Goal: Task Accomplishment & Management: Use online tool/utility

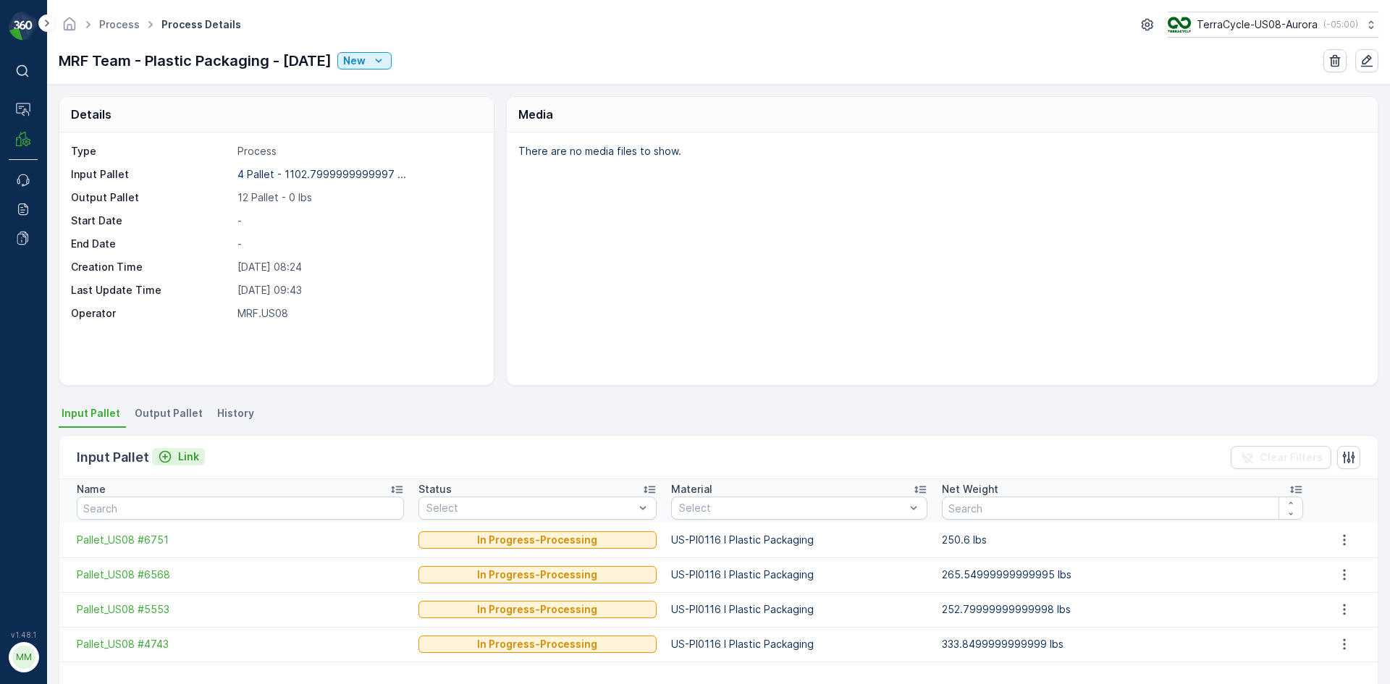
click at [178, 458] on p "Link" at bounding box center [188, 457] width 21 height 14
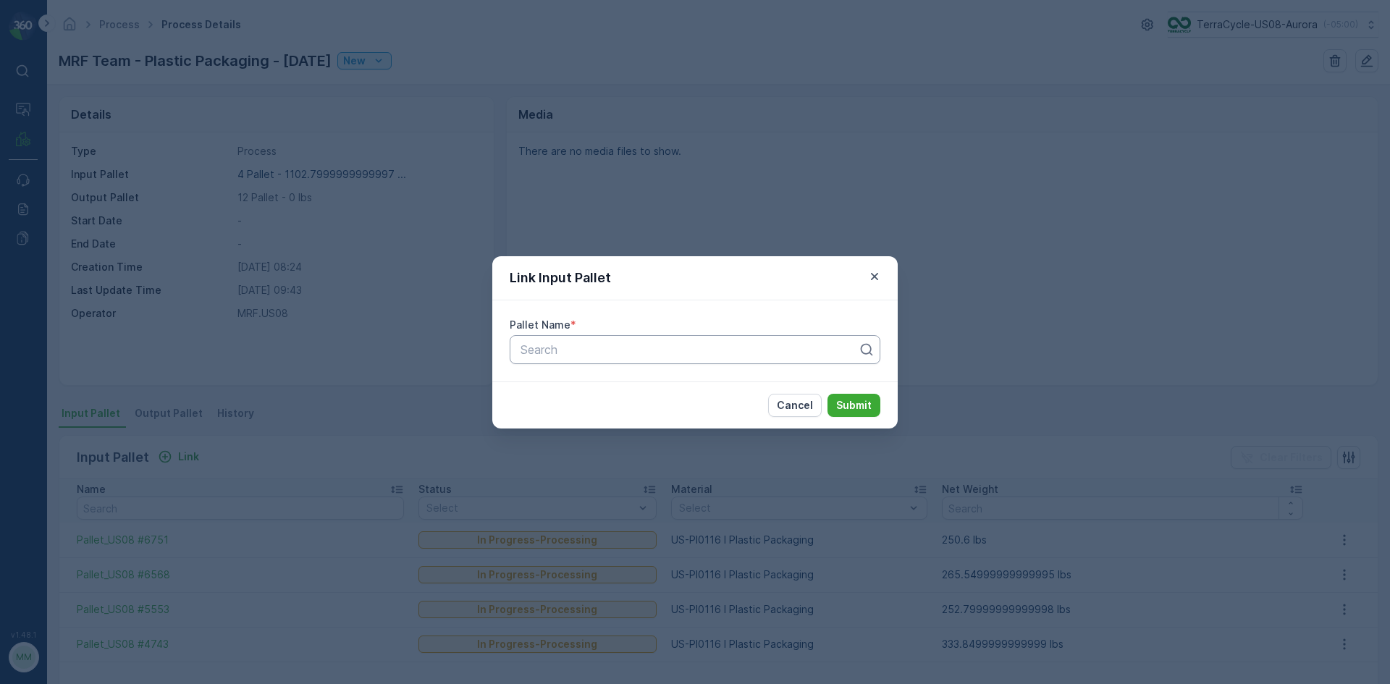
click at [755, 350] on div at bounding box center [689, 349] width 340 height 13
type input "6777"
click at [644, 374] on div "Pallet_US08 #6777" at bounding box center [695, 385] width 371 height 25
click at [856, 395] on button "Submit" at bounding box center [853, 405] width 53 height 23
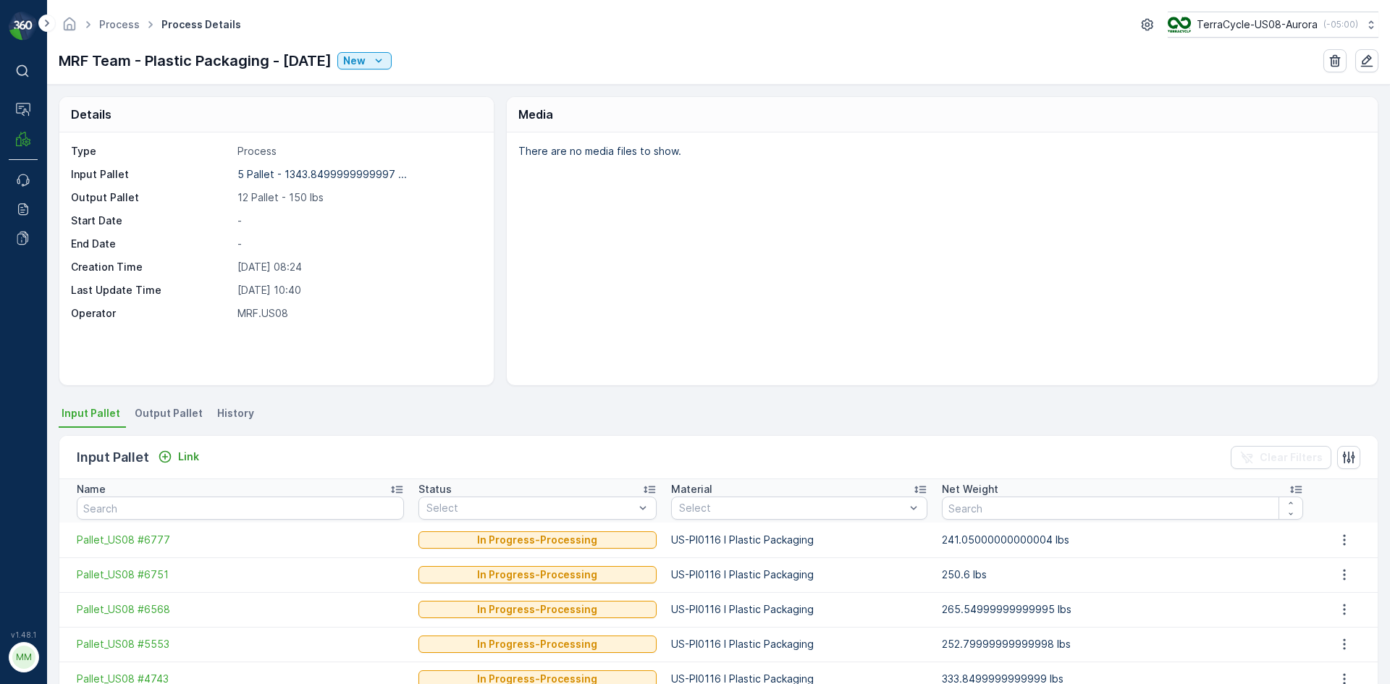
click at [162, 412] on span "Output Pallet" at bounding box center [169, 413] width 68 height 14
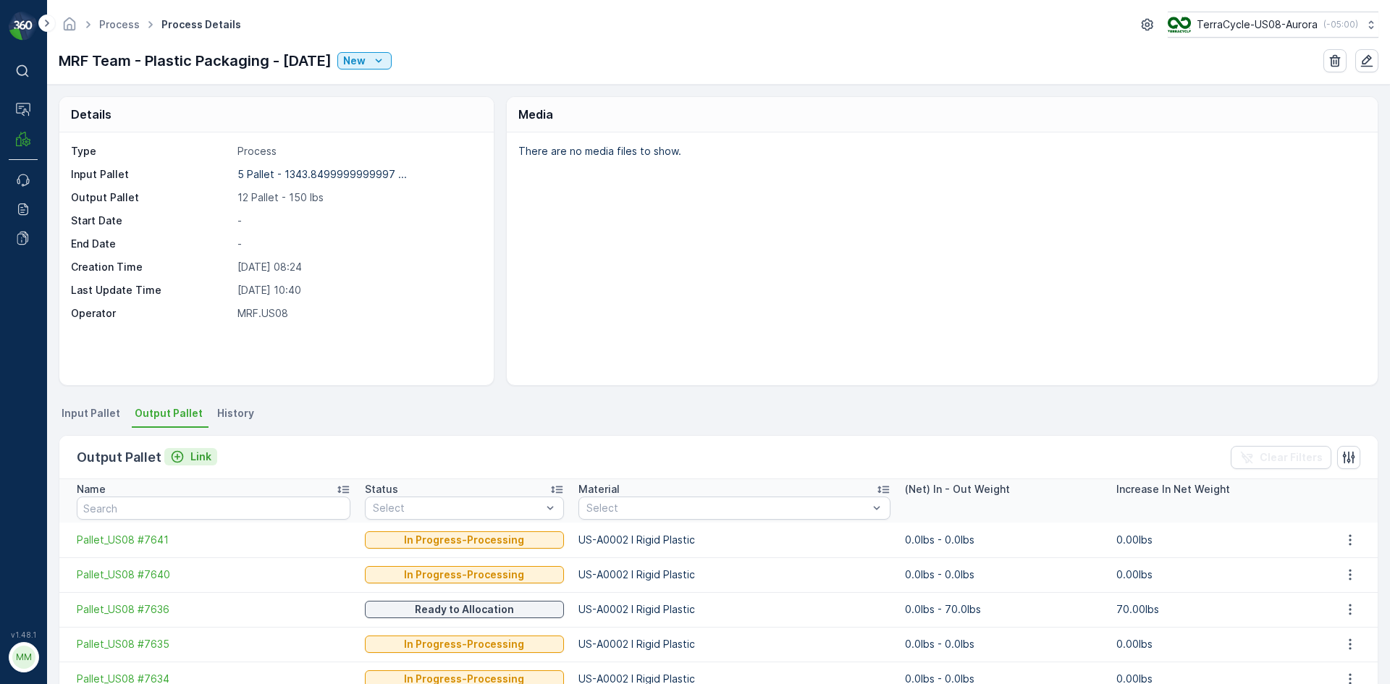
click at [198, 465] on button "Link" at bounding box center [190, 456] width 53 height 17
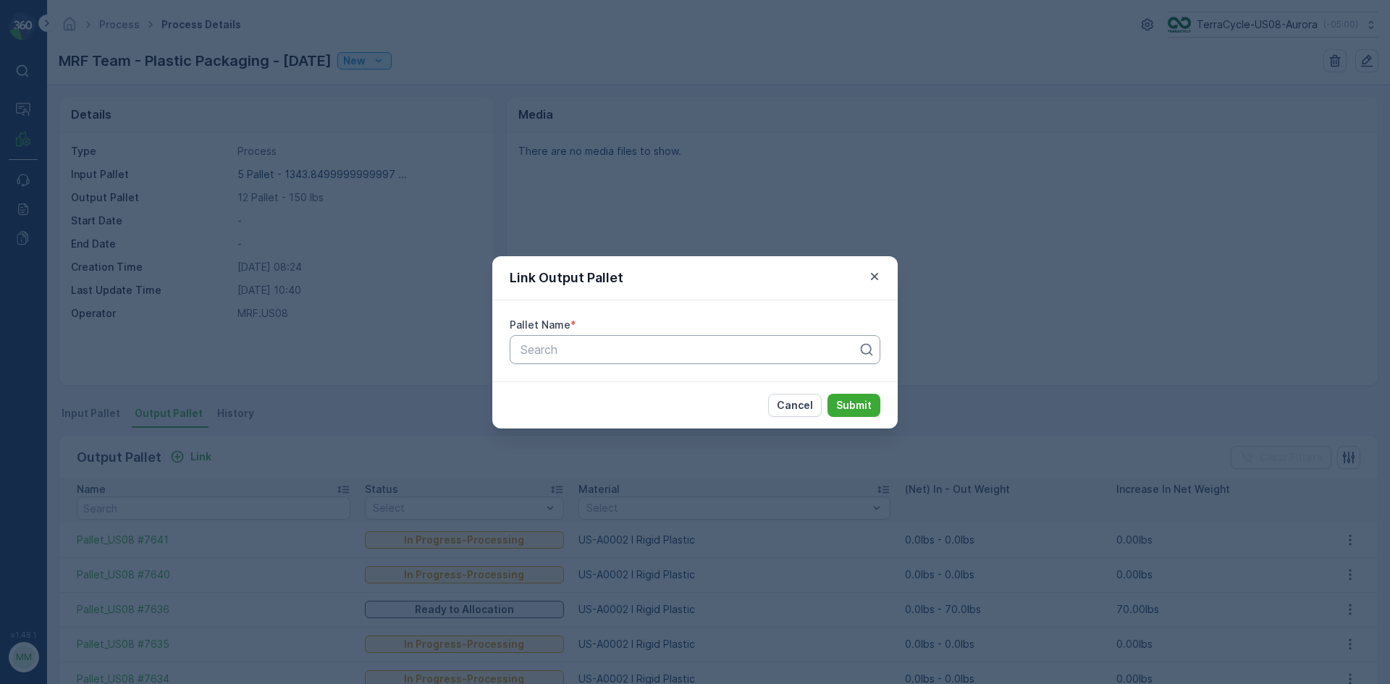
click at [572, 355] on div at bounding box center [689, 349] width 340 height 13
type input "7639"
click at [588, 413] on span "Pallet_US08 #7639" at bounding box center [570, 409] width 104 height 13
click at [863, 407] on p "Submit" at bounding box center [853, 405] width 35 height 14
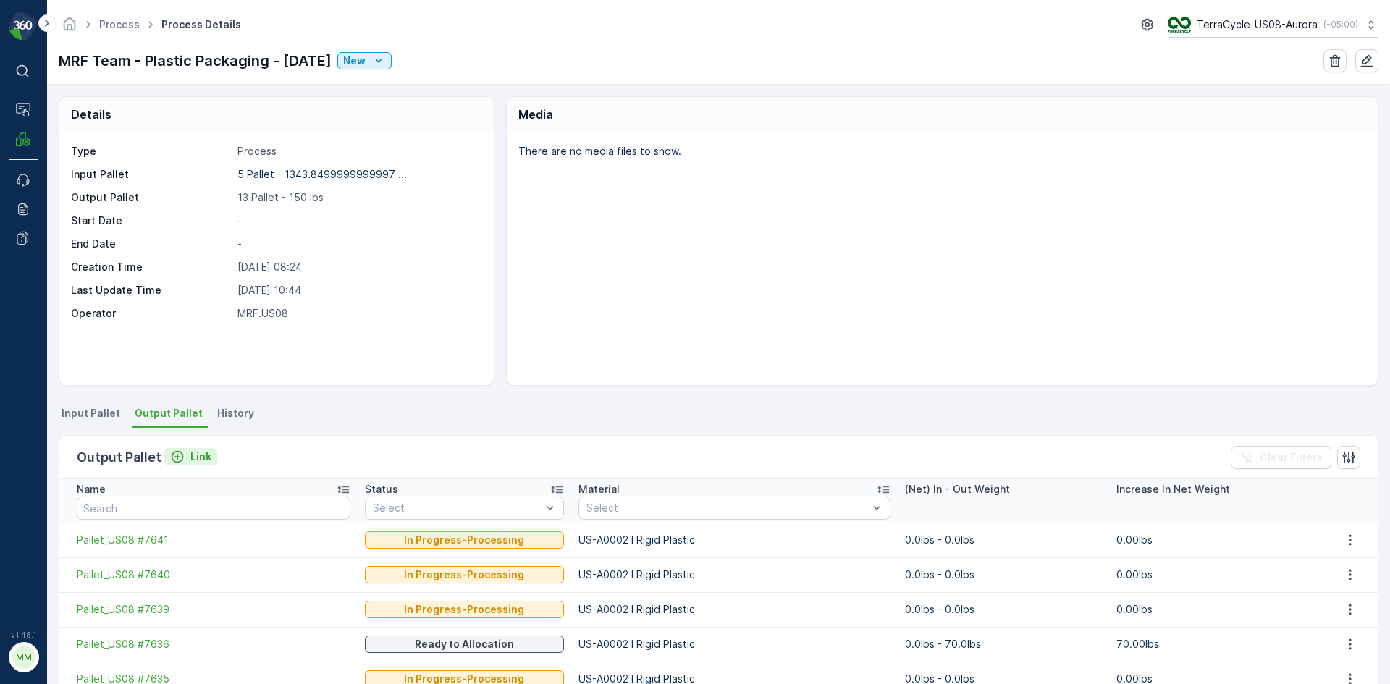
click at [193, 456] on p "Link" at bounding box center [200, 457] width 21 height 14
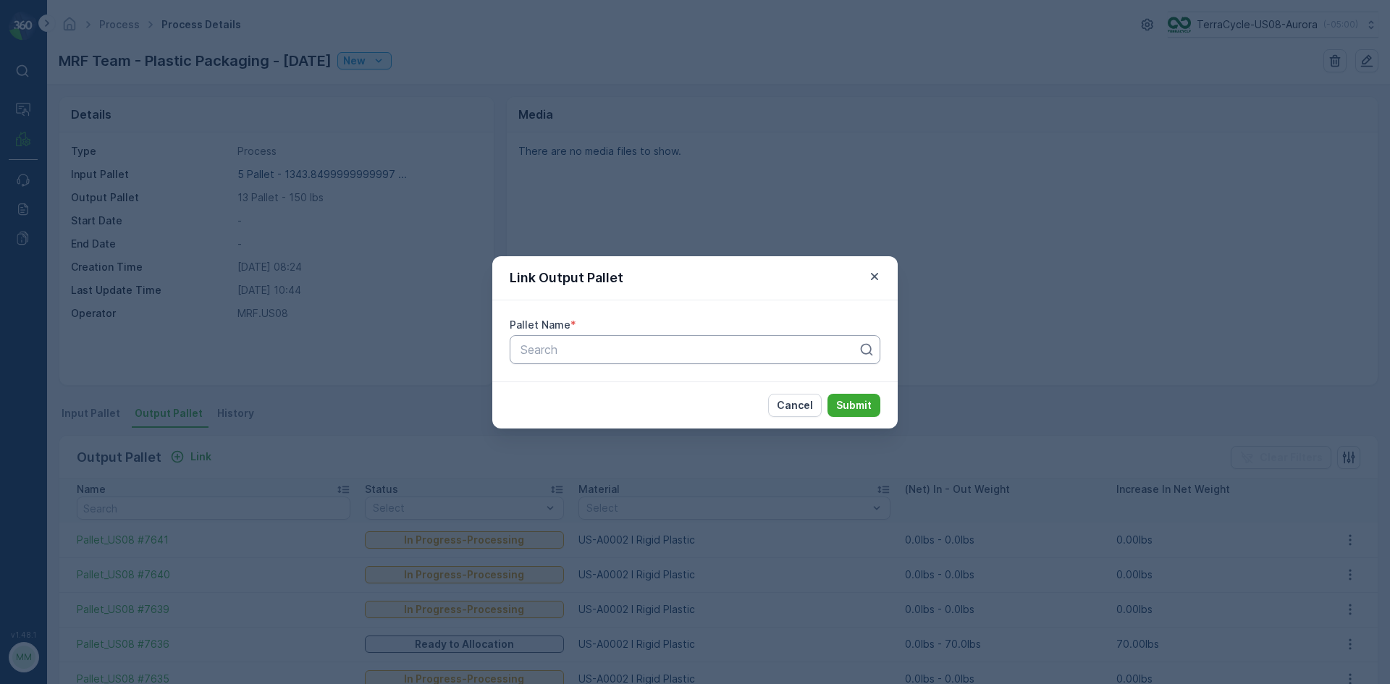
click at [619, 352] on div at bounding box center [689, 349] width 340 height 13
type input "7645"
click at [623, 381] on div "Pallet_US08 #7645" at bounding box center [694, 385] width 353 height 13
click at [870, 415] on button "Submit" at bounding box center [853, 405] width 53 height 23
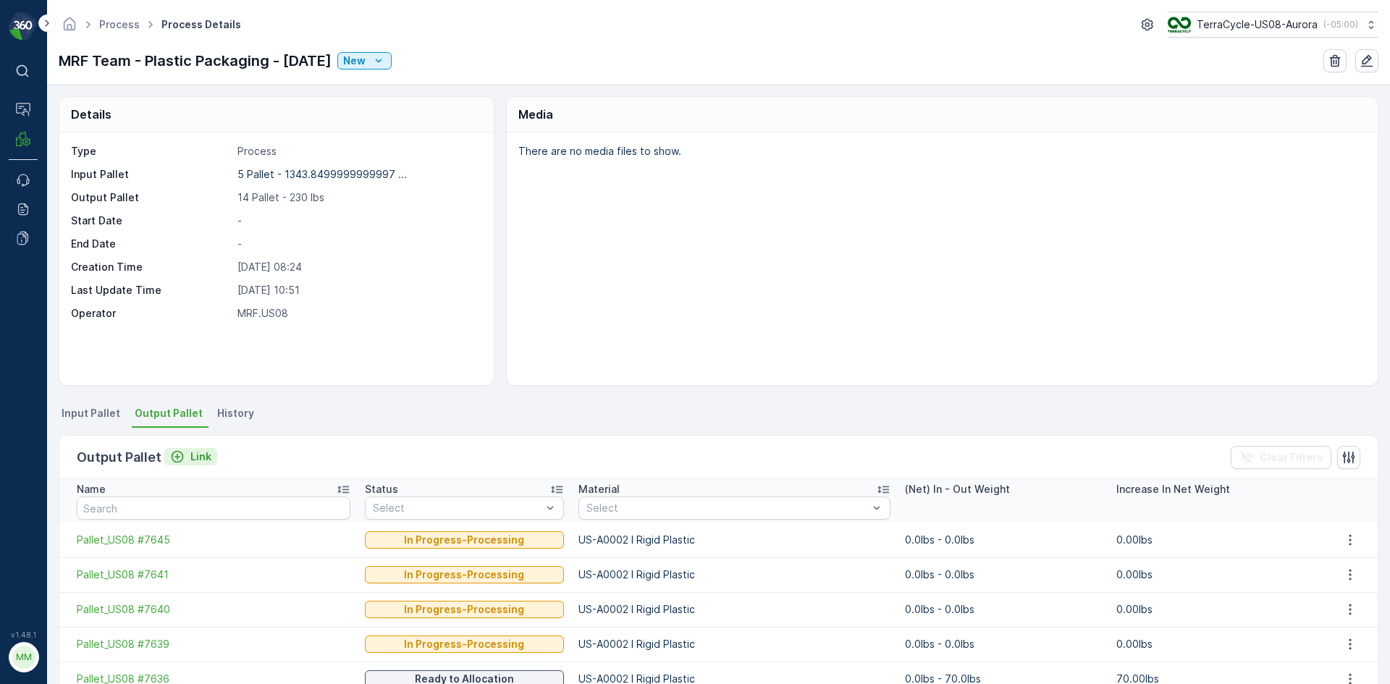
click at [206, 452] on p "Link" at bounding box center [200, 457] width 21 height 14
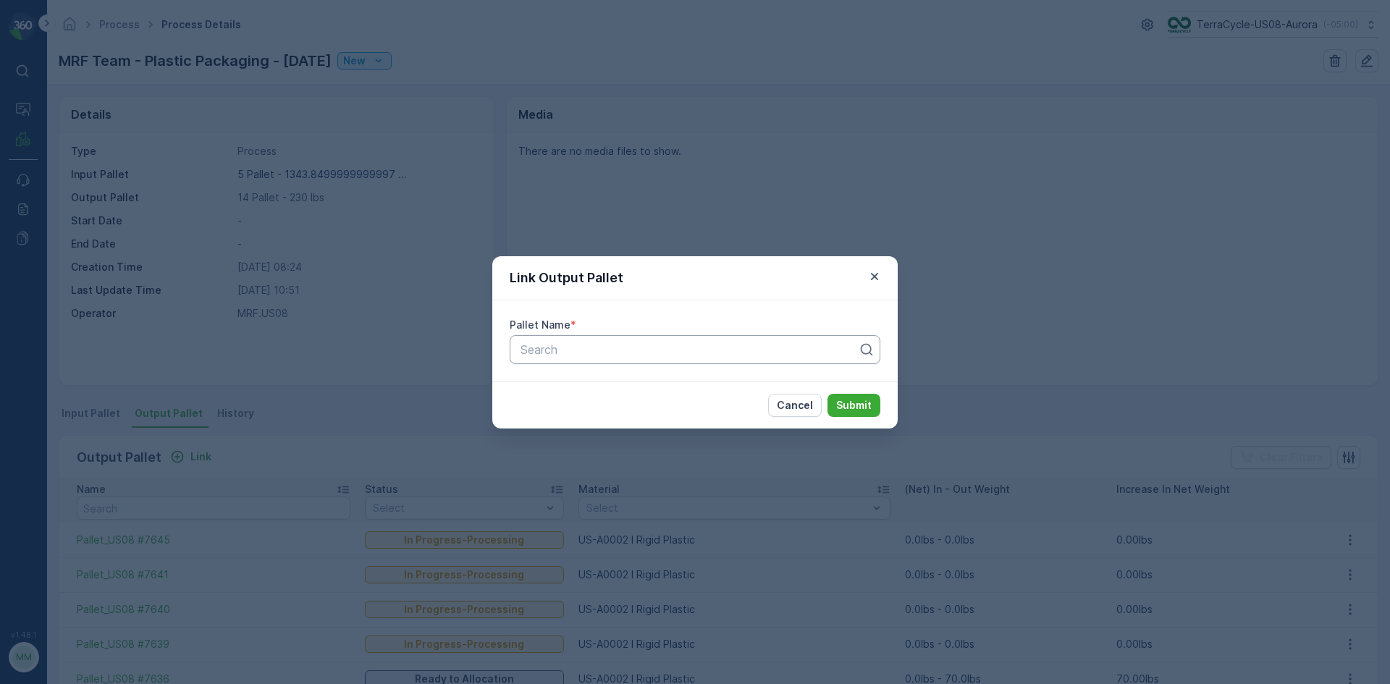
click at [579, 347] on div at bounding box center [689, 349] width 340 height 13
type input "7644"
click at [595, 413] on span "Pallet_US08 #7644" at bounding box center [570, 409] width 104 height 13
click at [850, 403] on p "Submit" at bounding box center [853, 405] width 35 height 14
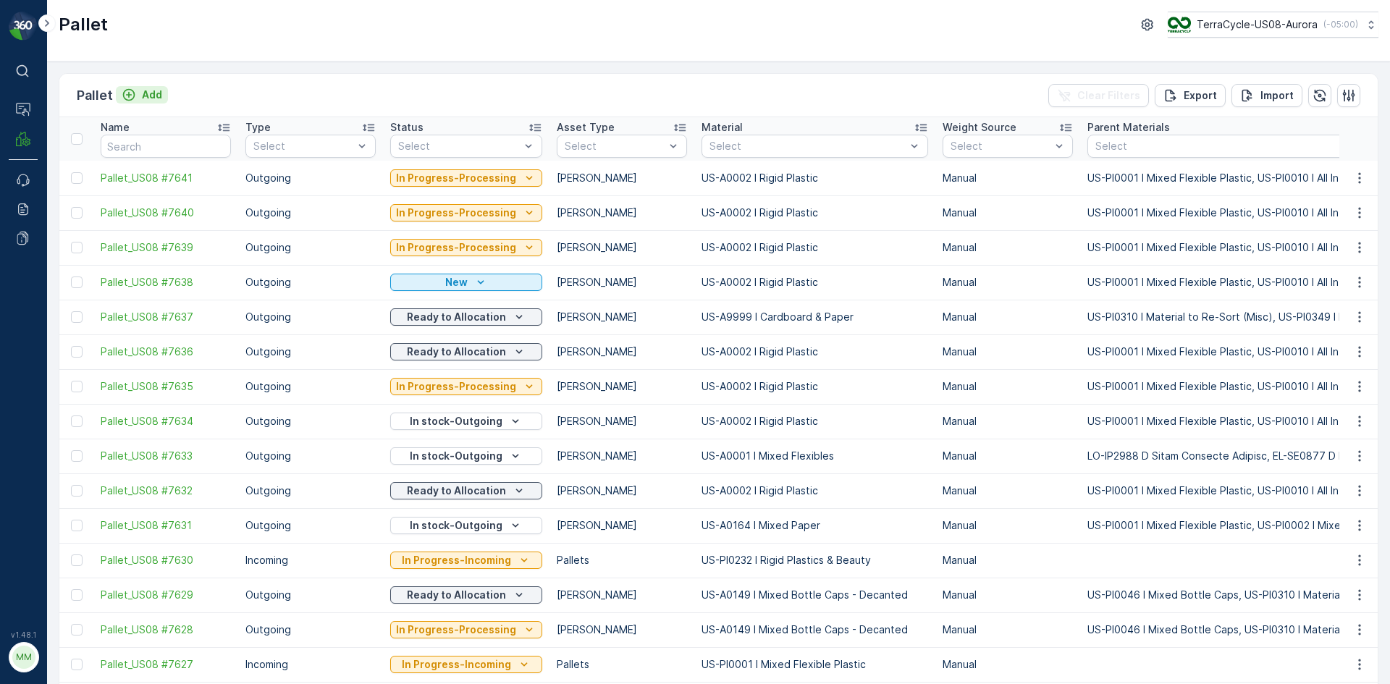
click at [150, 101] on p "Add" at bounding box center [152, 95] width 20 height 14
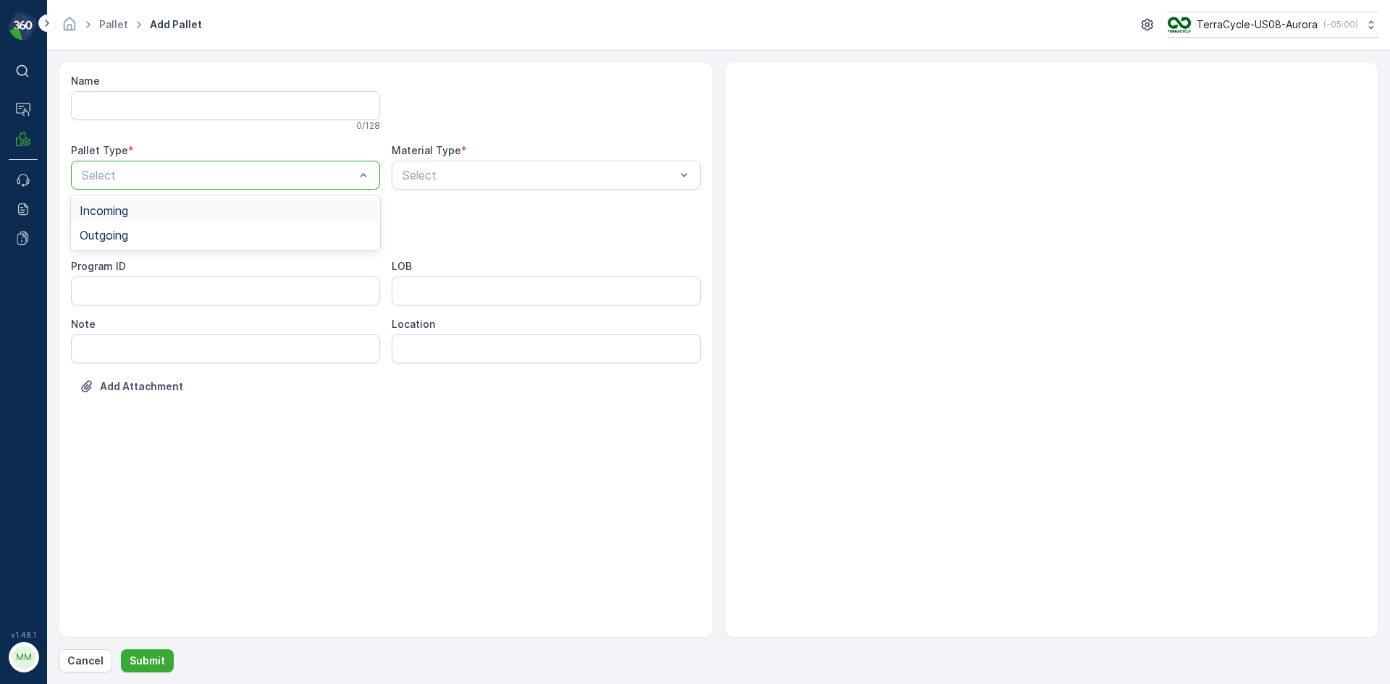
click at [266, 181] on div at bounding box center [218, 175] width 276 height 13
click at [248, 240] on div "Outgoing" at bounding box center [226, 235] width 292 height 13
click at [588, 186] on div "Select" at bounding box center [546, 175] width 309 height 29
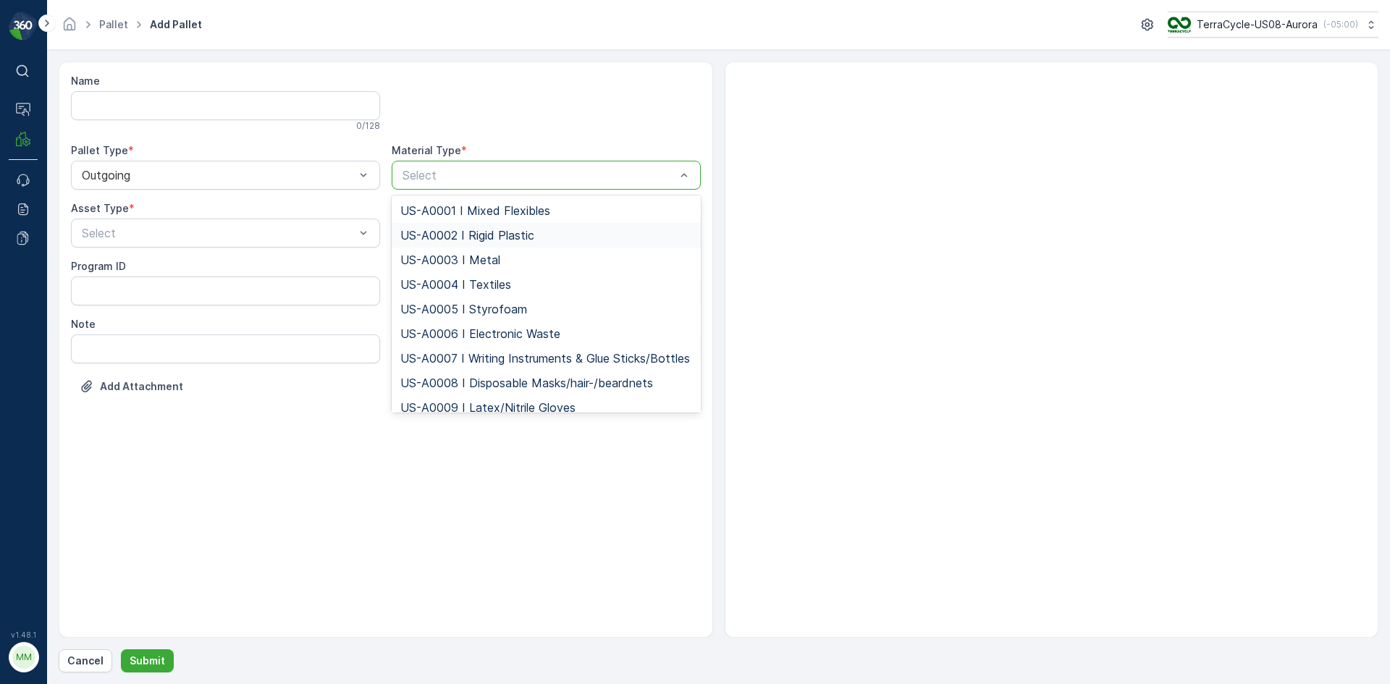
click at [502, 238] on span "US-A0002 I Rigid Plastic" at bounding box center [467, 235] width 134 height 13
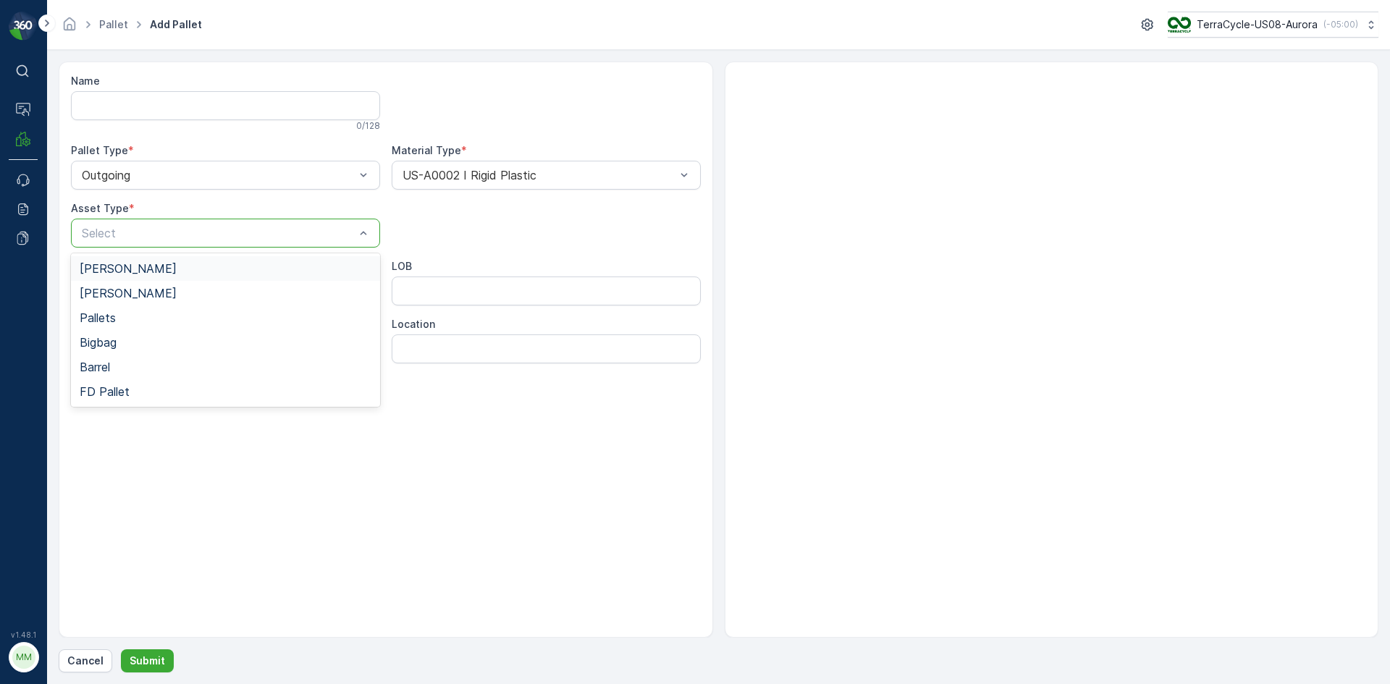
click at [312, 238] on div at bounding box center [218, 233] width 276 height 13
click at [237, 261] on div "[PERSON_NAME]" at bounding box center [225, 268] width 309 height 25
click at [161, 657] on p "Submit" at bounding box center [147, 661] width 35 height 14
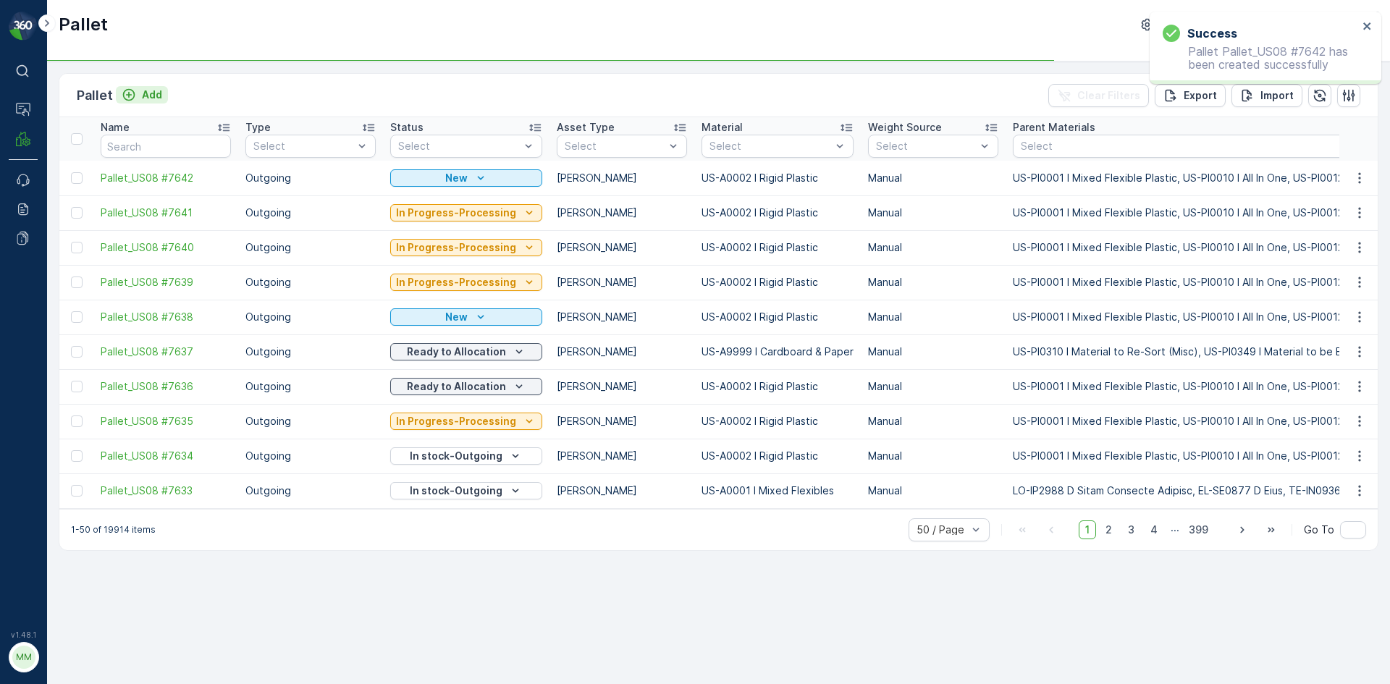
click at [147, 87] on button "Add" at bounding box center [142, 94] width 52 height 17
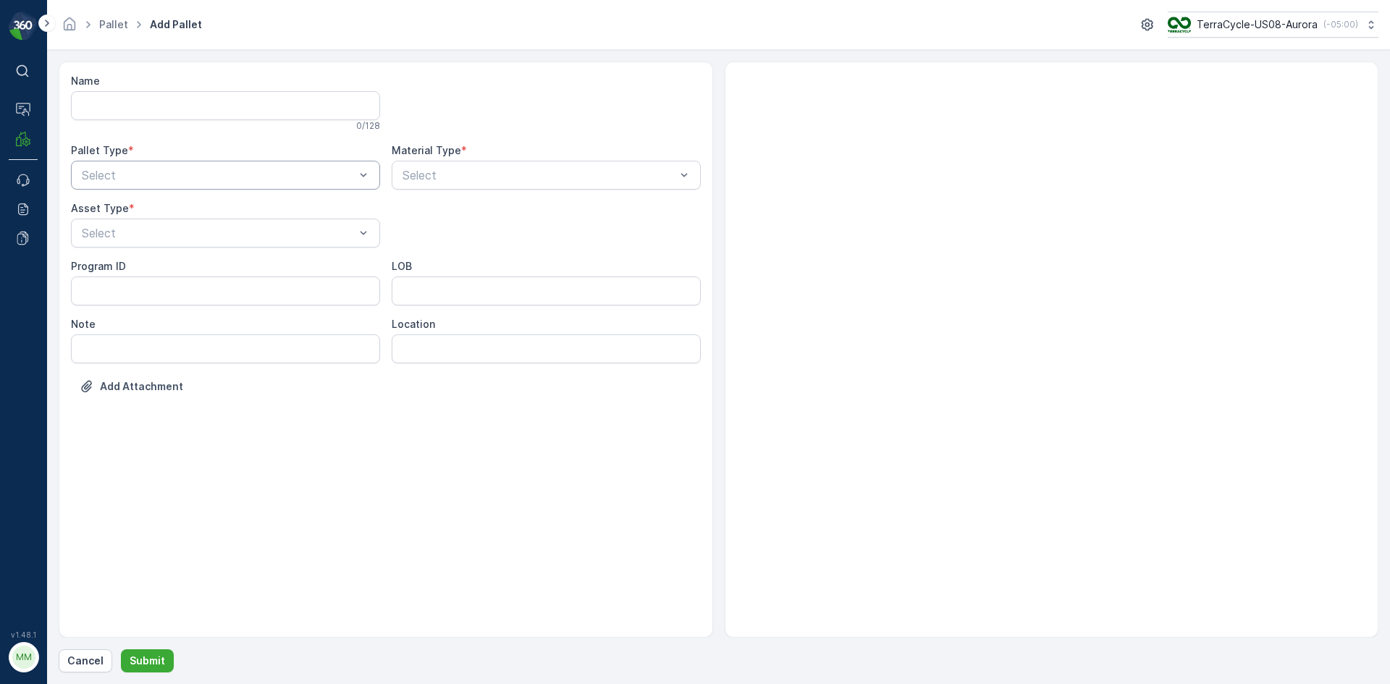
click at [256, 179] on div at bounding box center [218, 175] width 276 height 13
click at [243, 240] on div "Outgoing" at bounding box center [226, 235] width 292 height 13
click at [241, 263] on div "[PERSON_NAME]" at bounding box center [226, 268] width 292 height 13
click at [466, 169] on div at bounding box center [539, 175] width 276 height 13
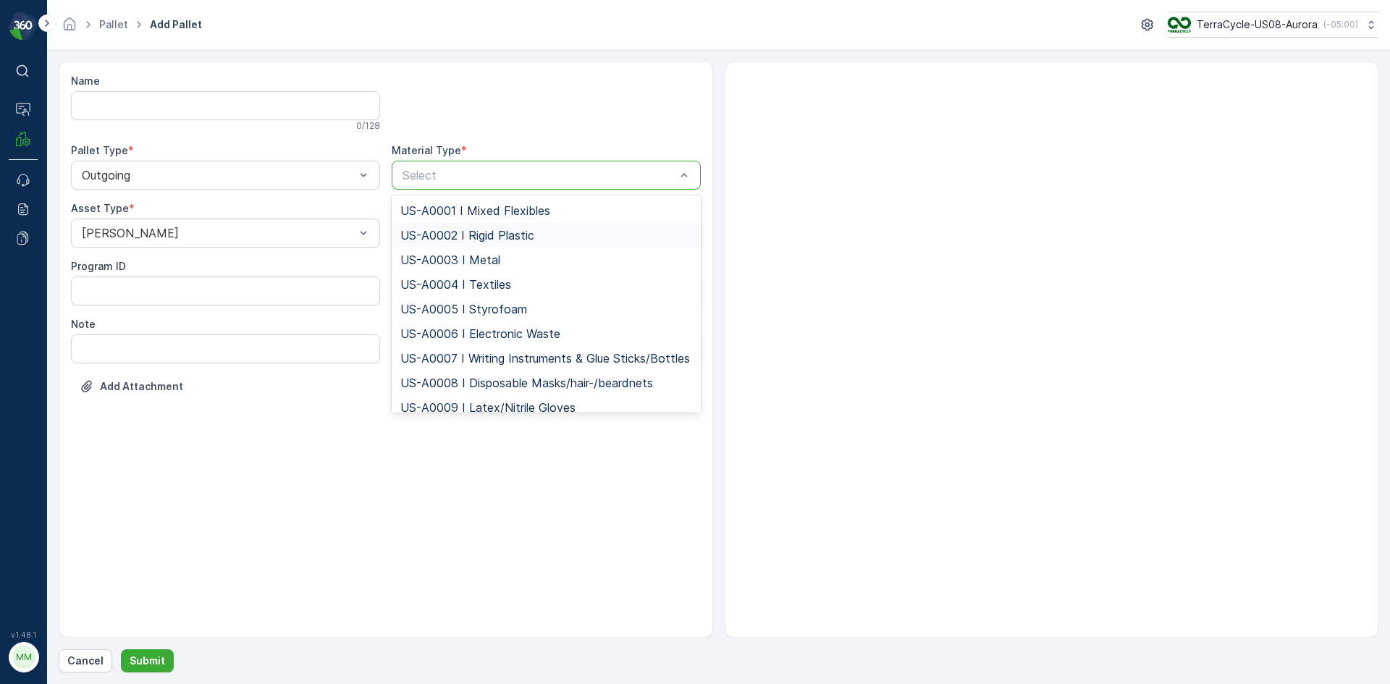
click at [479, 233] on span "US-A0002 I Rigid Plastic" at bounding box center [467, 235] width 134 height 13
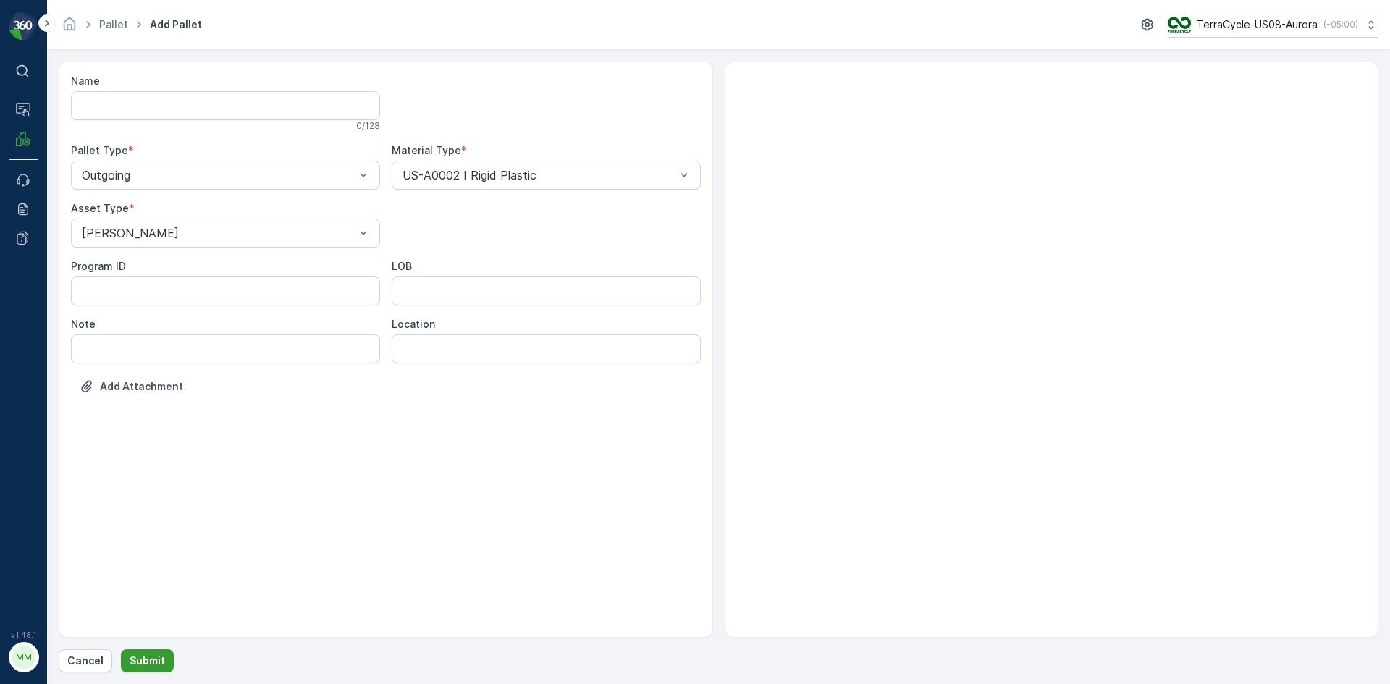
click at [153, 659] on p "Submit" at bounding box center [147, 661] width 35 height 14
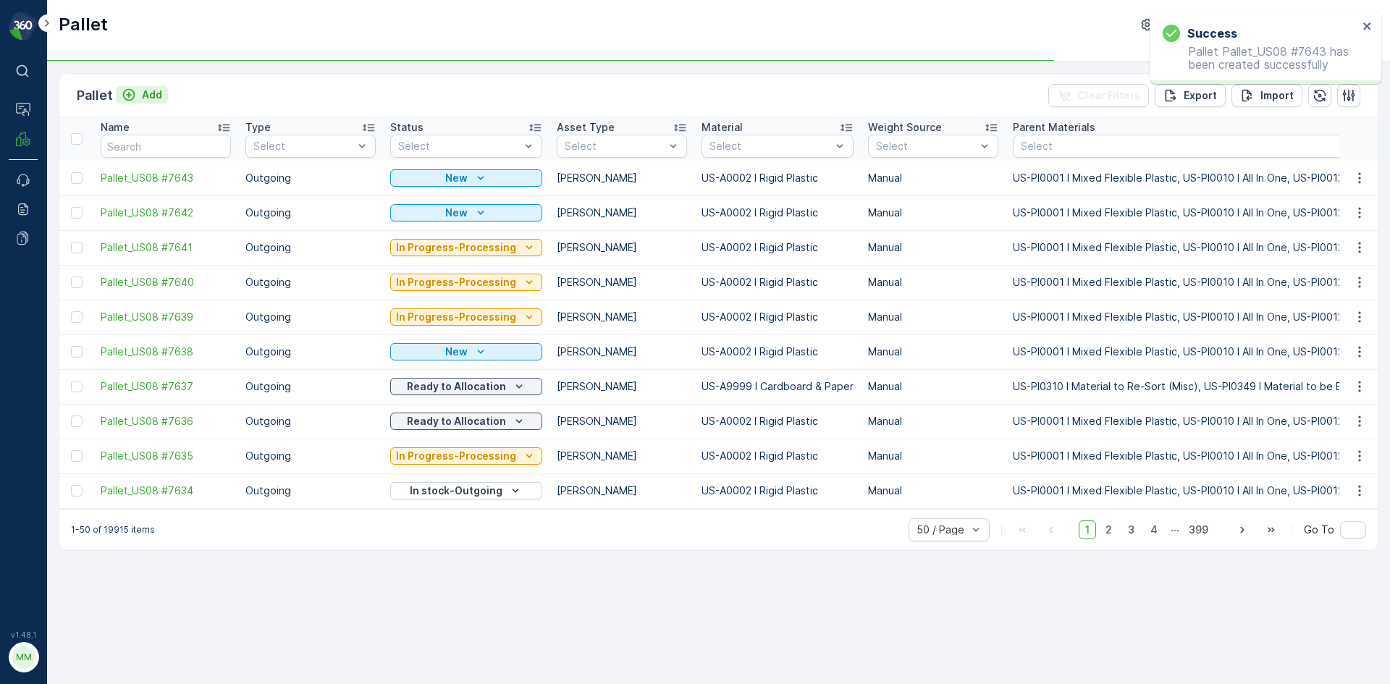
click at [142, 92] on p "Add" at bounding box center [152, 95] width 20 height 14
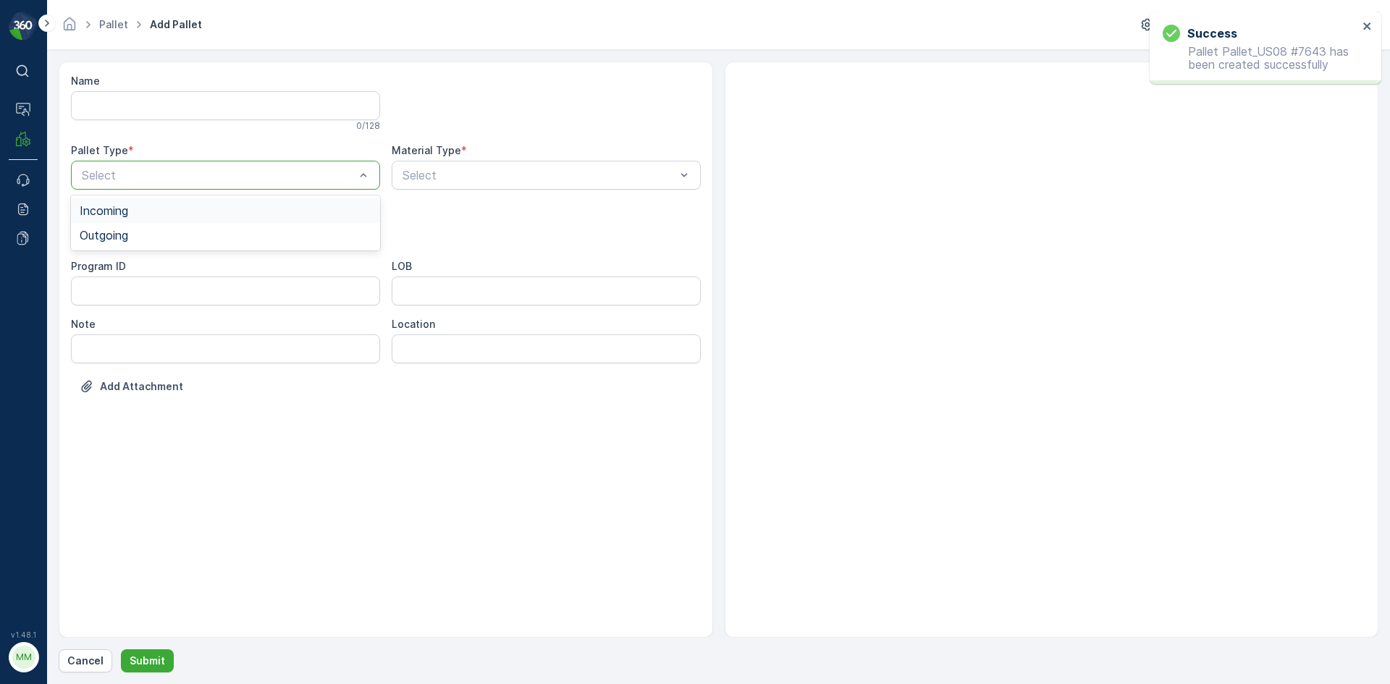
click at [179, 177] on div at bounding box center [218, 175] width 276 height 13
click at [185, 235] on div "Outgoing" at bounding box center [226, 235] width 292 height 13
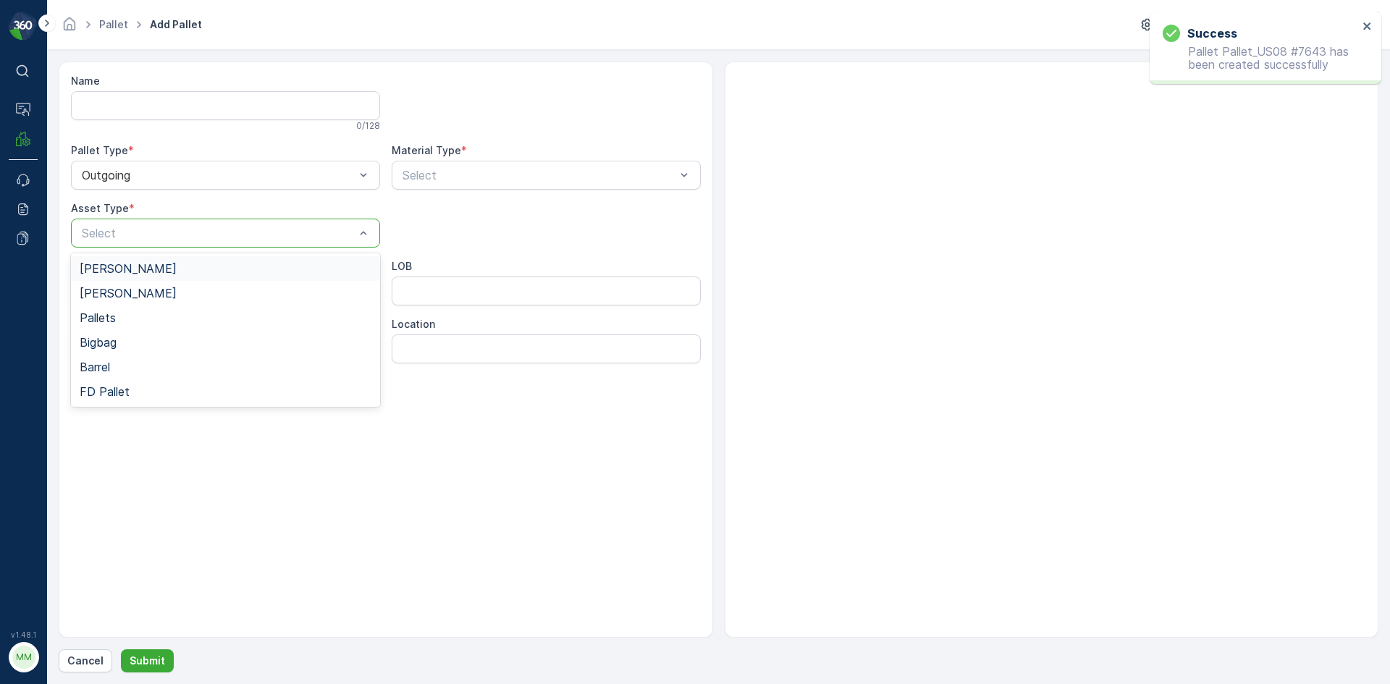
click at [185, 235] on div at bounding box center [218, 233] width 276 height 13
click at [186, 268] on div "[PERSON_NAME]" at bounding box center [226, 268] width 292 height 13
click at [493, 169] on div at bounding box center [539, 175] width 276 height 13
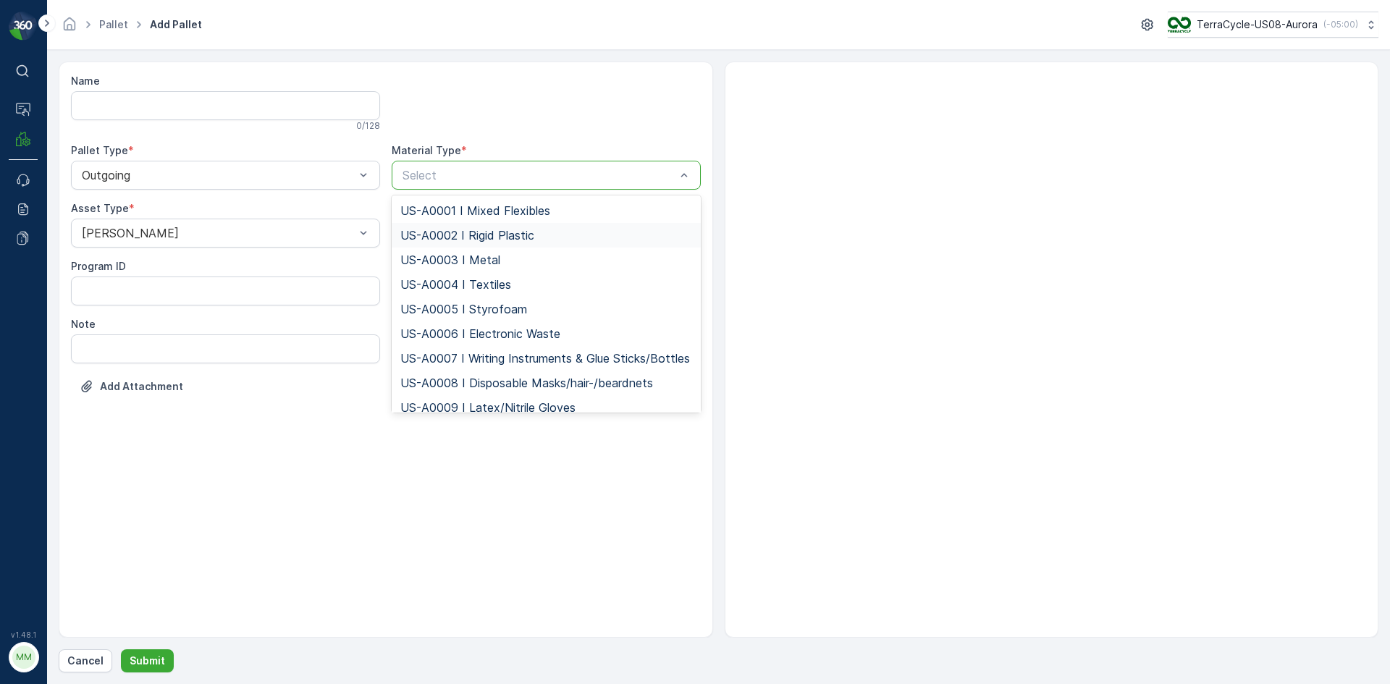
click at [502, 227] on div "US-A0002 I Rigid Plastic" at bounding box center [546, 235] width 309 height 25
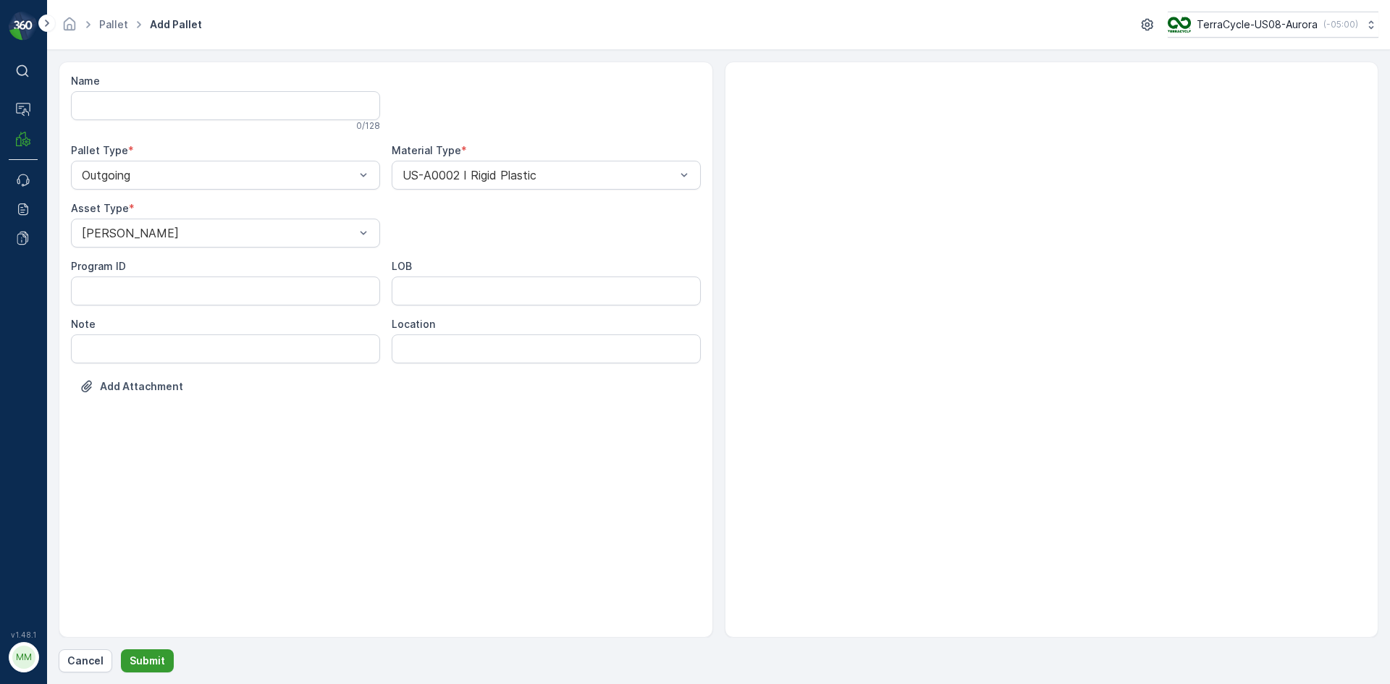
click at [157, 659] on p "Submit" at bounding box center [147, 661] width 35 height 14
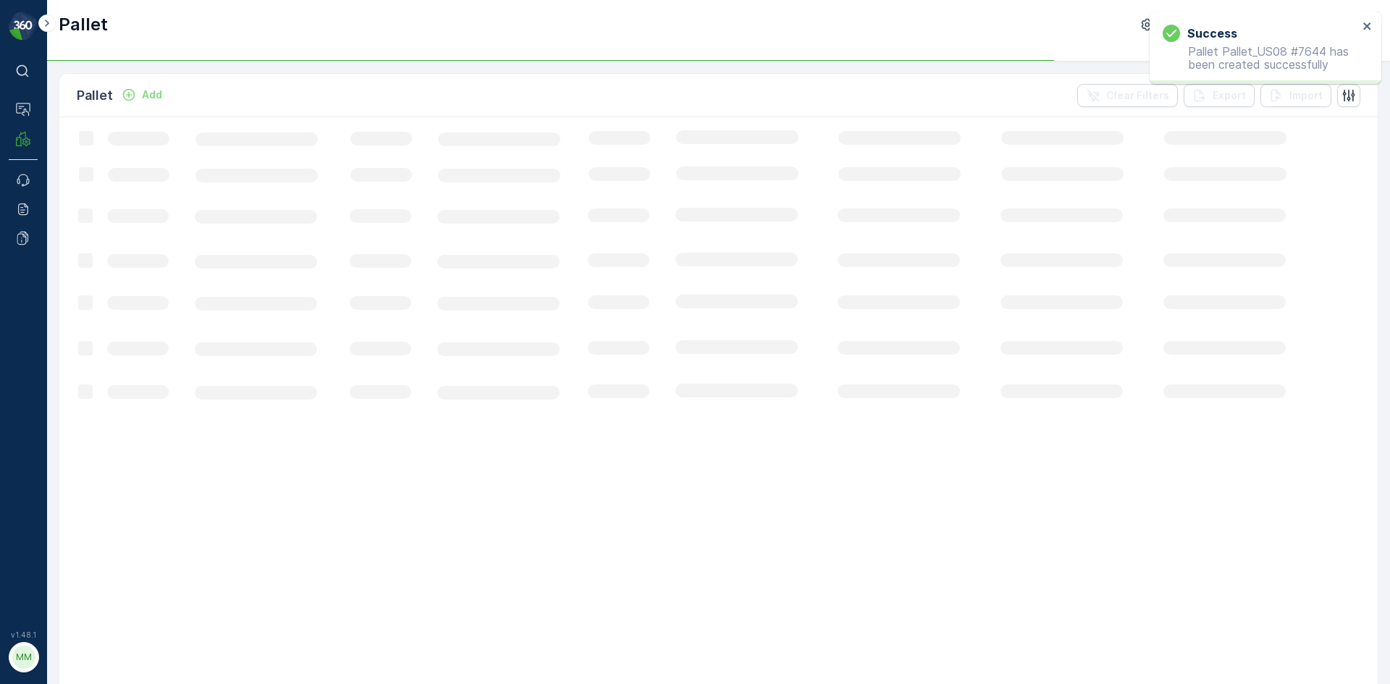
click at [143, 85] on div "Pallet Add" at bounding box center [122, 95] width 91 height 20
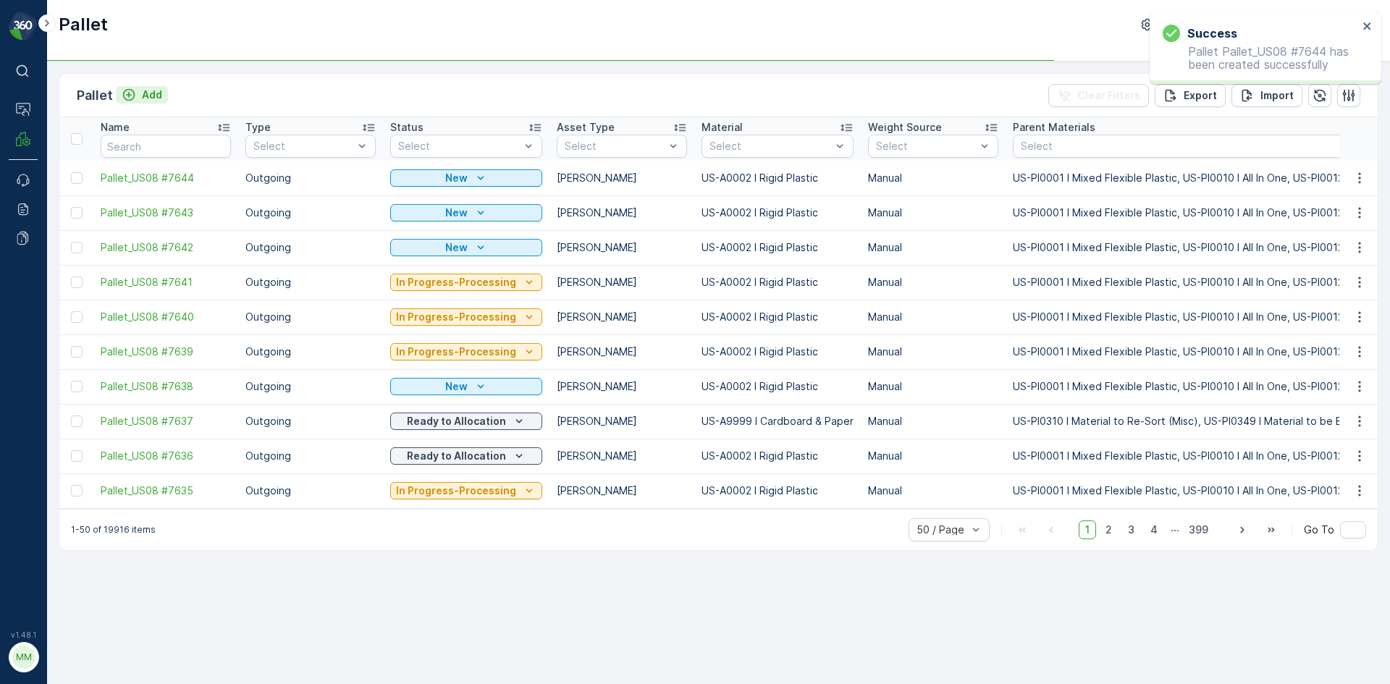
click at [155, 98] on p "Add" at bounding box center [152, 95] width 20 height 14
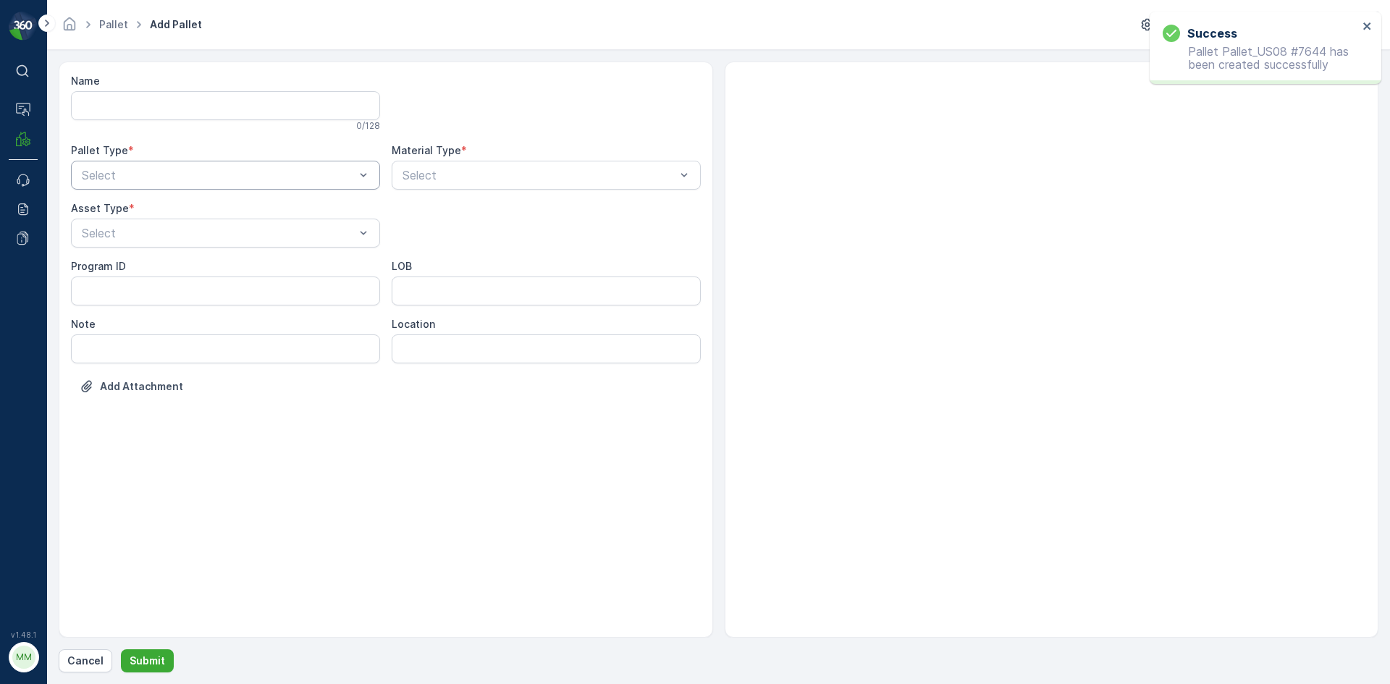
click at [162, 166] on div "Select" at bounding box center [225, 175] width 309 height 29
click at [162, 231] on div "Outgoing" at bounding box center [226, 235] width 292 height 13
click at [162, 231] on div at bounding box center [218, 233] width 276 height 13
click at [169, 268] on div "[PERSON_NAME]" at bounding box center [226, 268] width 292 height 13
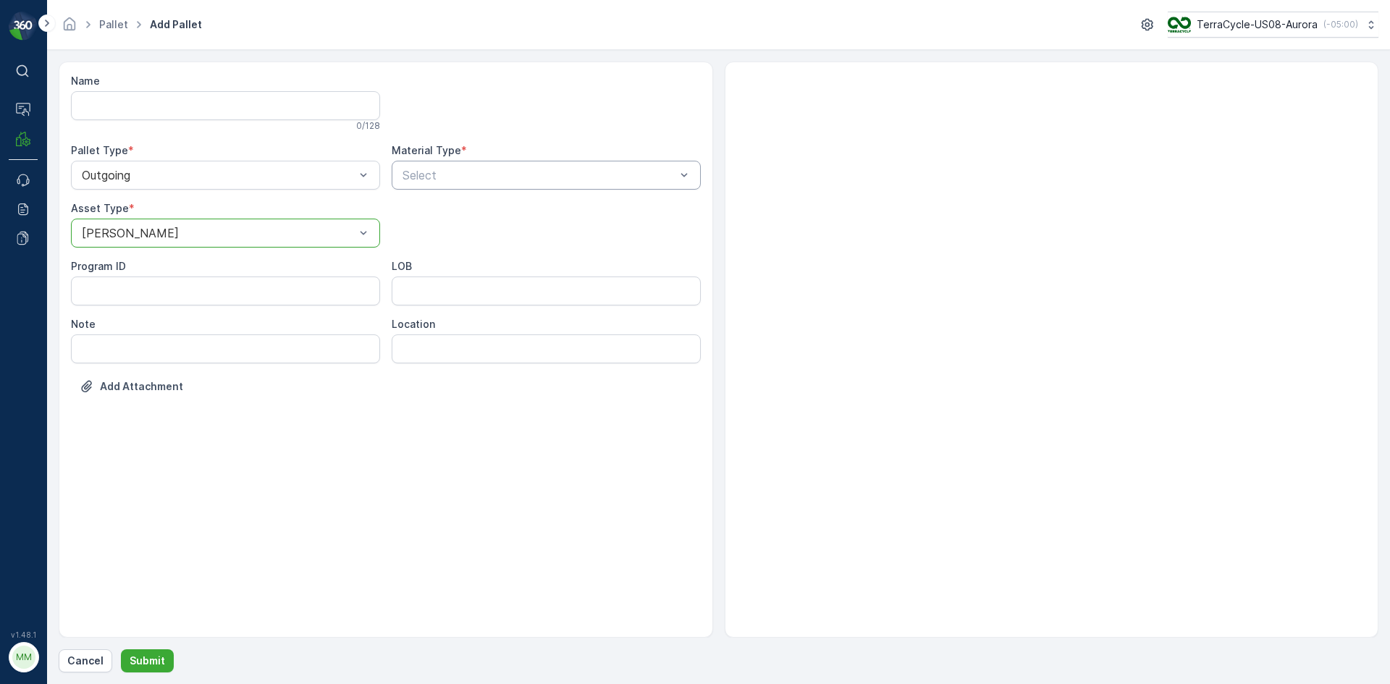
click at [439, 175] on div at bounding box center [539, 175] width 276 height 13
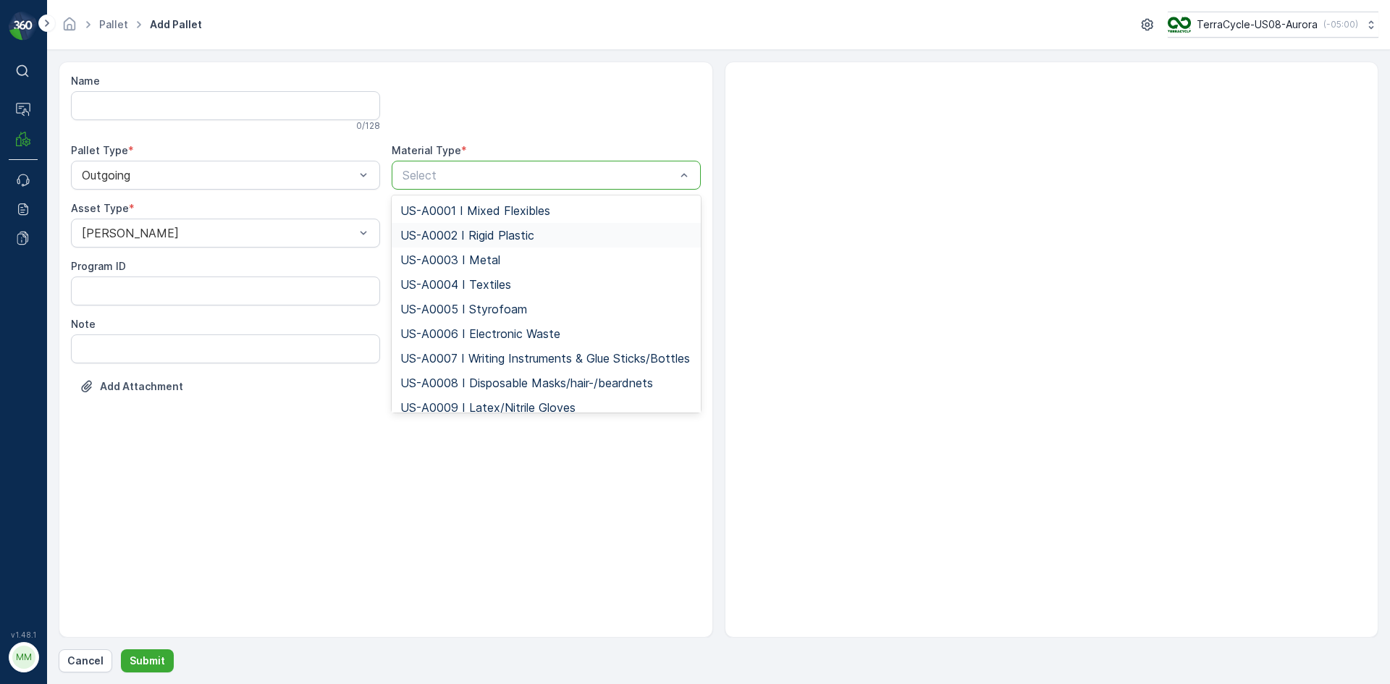
click at [444, 240] on span "US-A0002 I Rigid Plastic" at bounding box center [467, 235] width 134 height 13
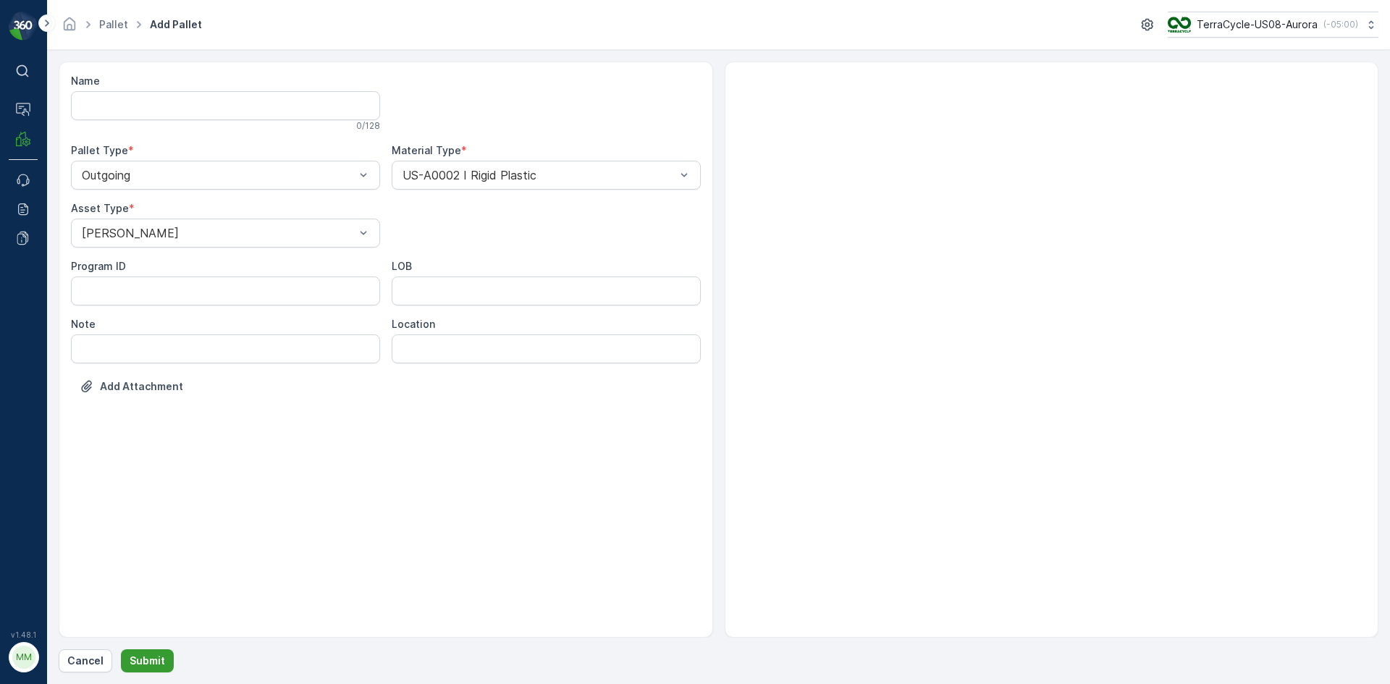
click at [147, 667] on p "Submit" at bounding box center [147, 661] width 35 height 14
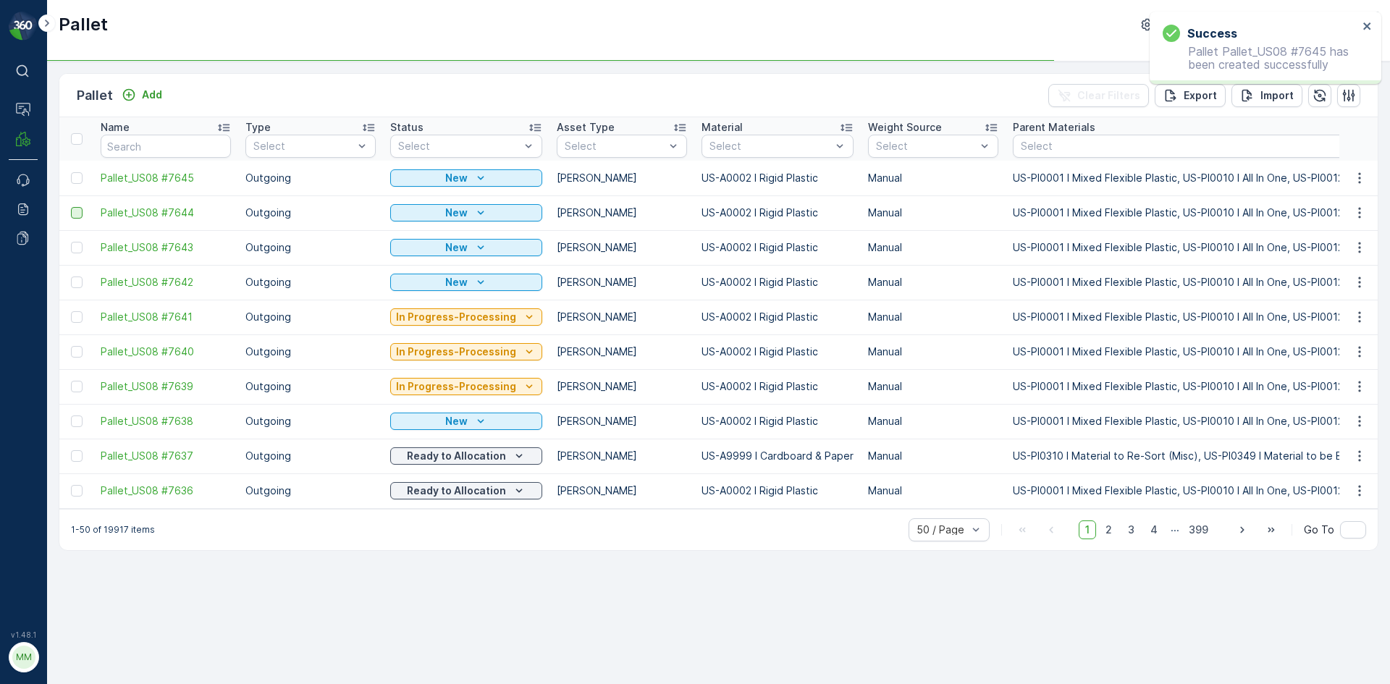
drag, startPoint x: 80, startPoint y: 180, endPoint x: 72, endPoint y: 210, distance: 31.6
click at [80, 180] on div at bounding box center [77, 178] width 12 height 12
click at [71, 172] on input "checkbox" at bounding box center [71, 172] width 0 height 0
click at [75, 212] on div at bounding box center [77, 213] width 12 height 12
click at [71, 207] on input "checkbox" at bounding box center [71, 207] width 0 height 0
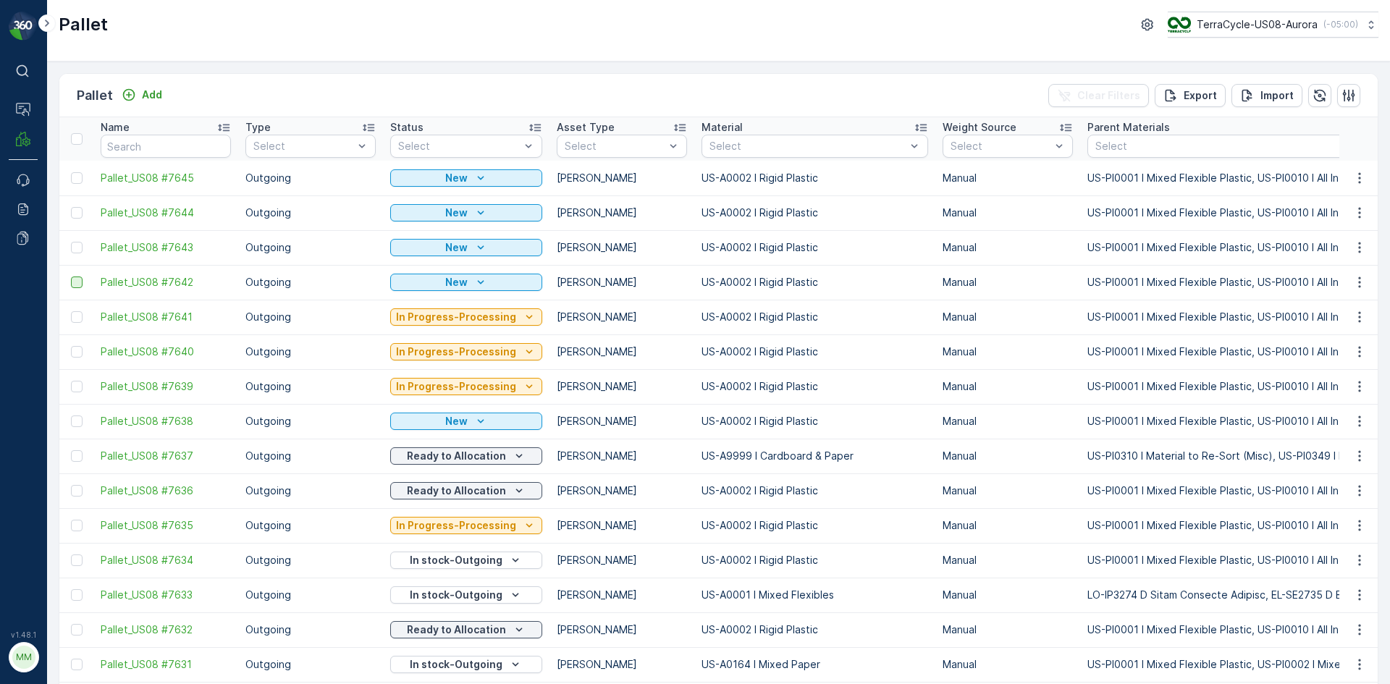
click at [70, 283] on td at bounding box center [76, 282] width 34 height 35
click at [74, 284] on div at bounding box center [77, 283] width 12 height 12
click at [71, 277] on input "checkbox" at bounding box center [71, 277] width 0 height 0
click at [76, 249] on div at bounding box center [77, 248] width 12 height 12
click at [71, 242] on input "checkbox" at bounding box center [71, 242] width 0 height 0
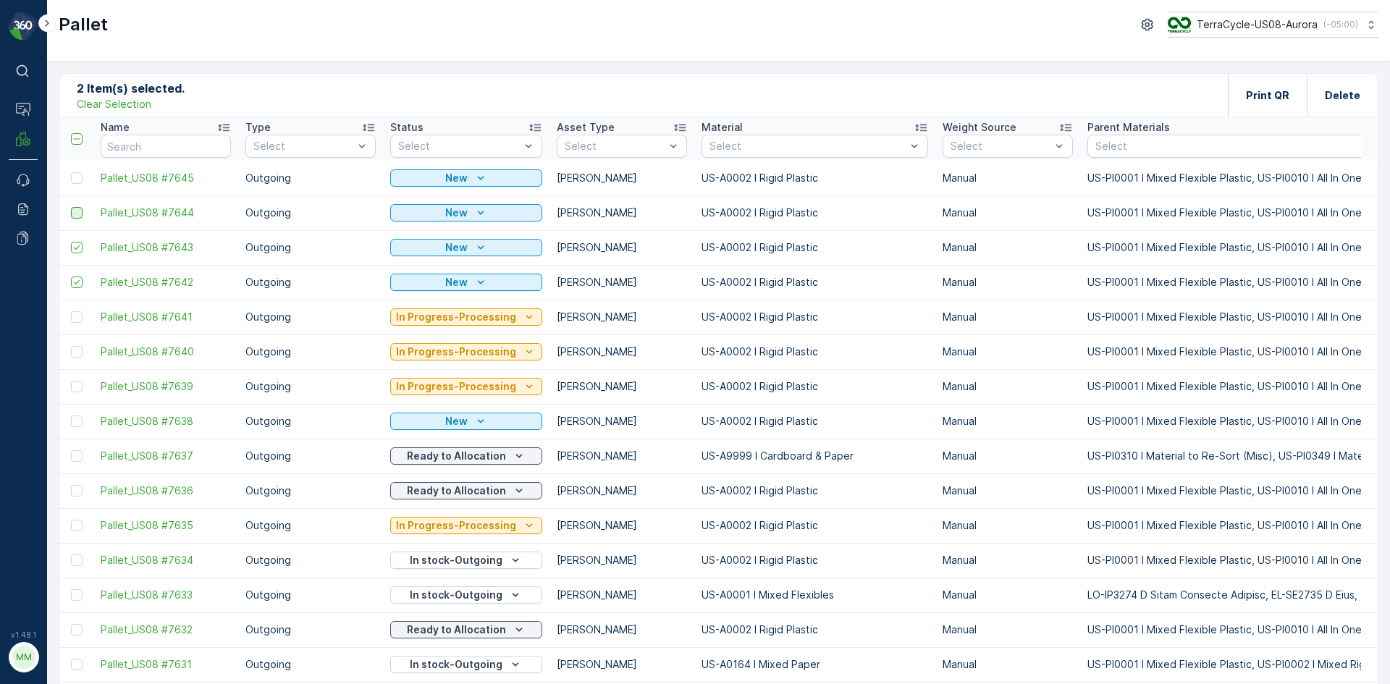
click at [77, 212] on div at bounding box center [77, 213] width 12 height 12
click at [71, 207] on input "checkbox" at bounding box center [71, 207] width 0 height 0
click at [82, 174] on div at bounding box center [77, 178] width 12 height 12
click at [71, 172] on input "checkbox" at bounding box center [71, 172] width 0 height 0
click at [1273, 98] on p "Print QR" at bounding box center [1267, 95] width 43 height 14
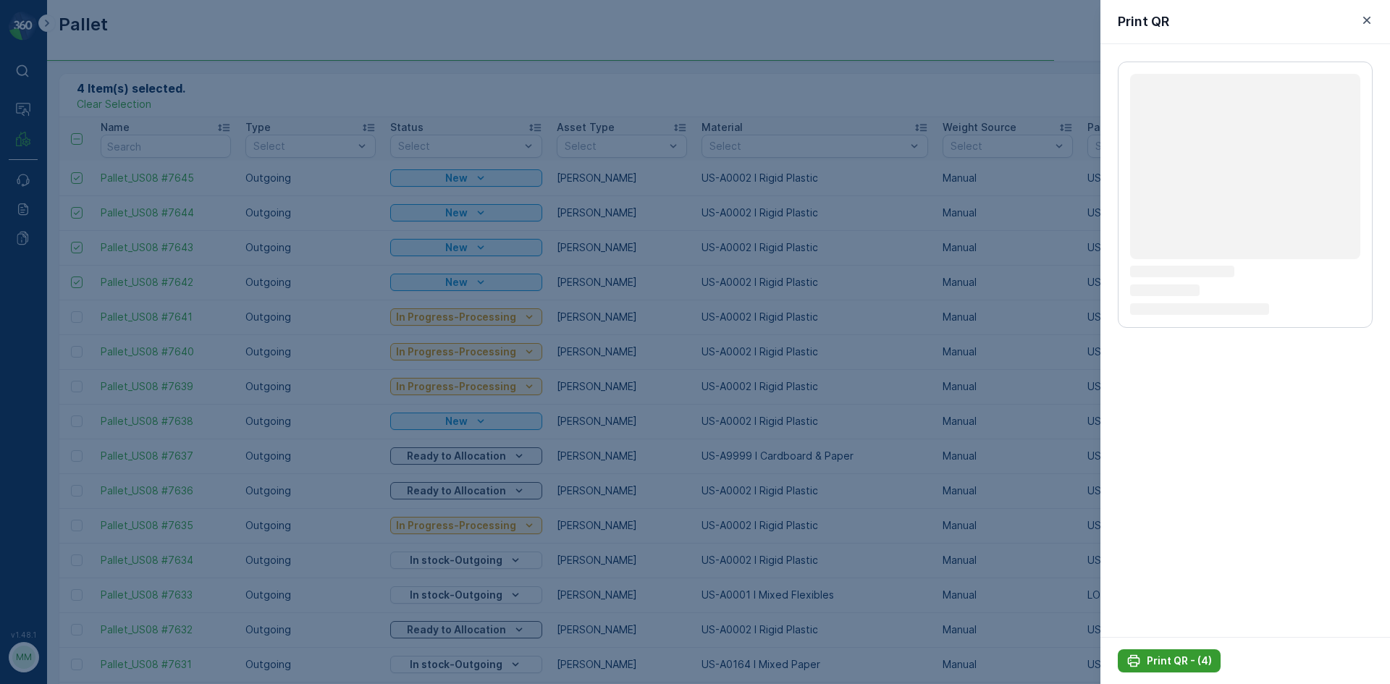
click at [1197, 657] on p "Print QR - (4)" at bounding box center [1179, 661] width 65 height 14
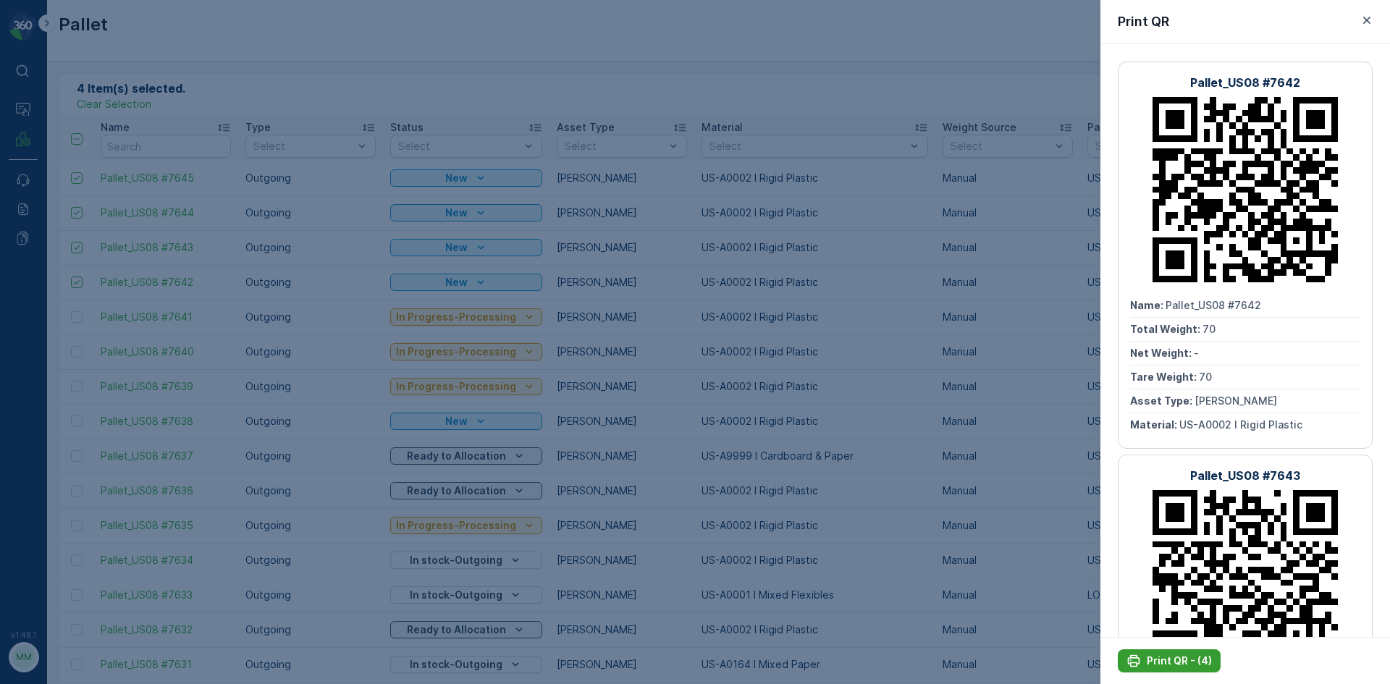
click at [1157, 665] on p "Print QR - (4)" at bounding box center [1179, 661] width 65 height 14
